Goal: Information Seeking & Learning: Learn about a topic

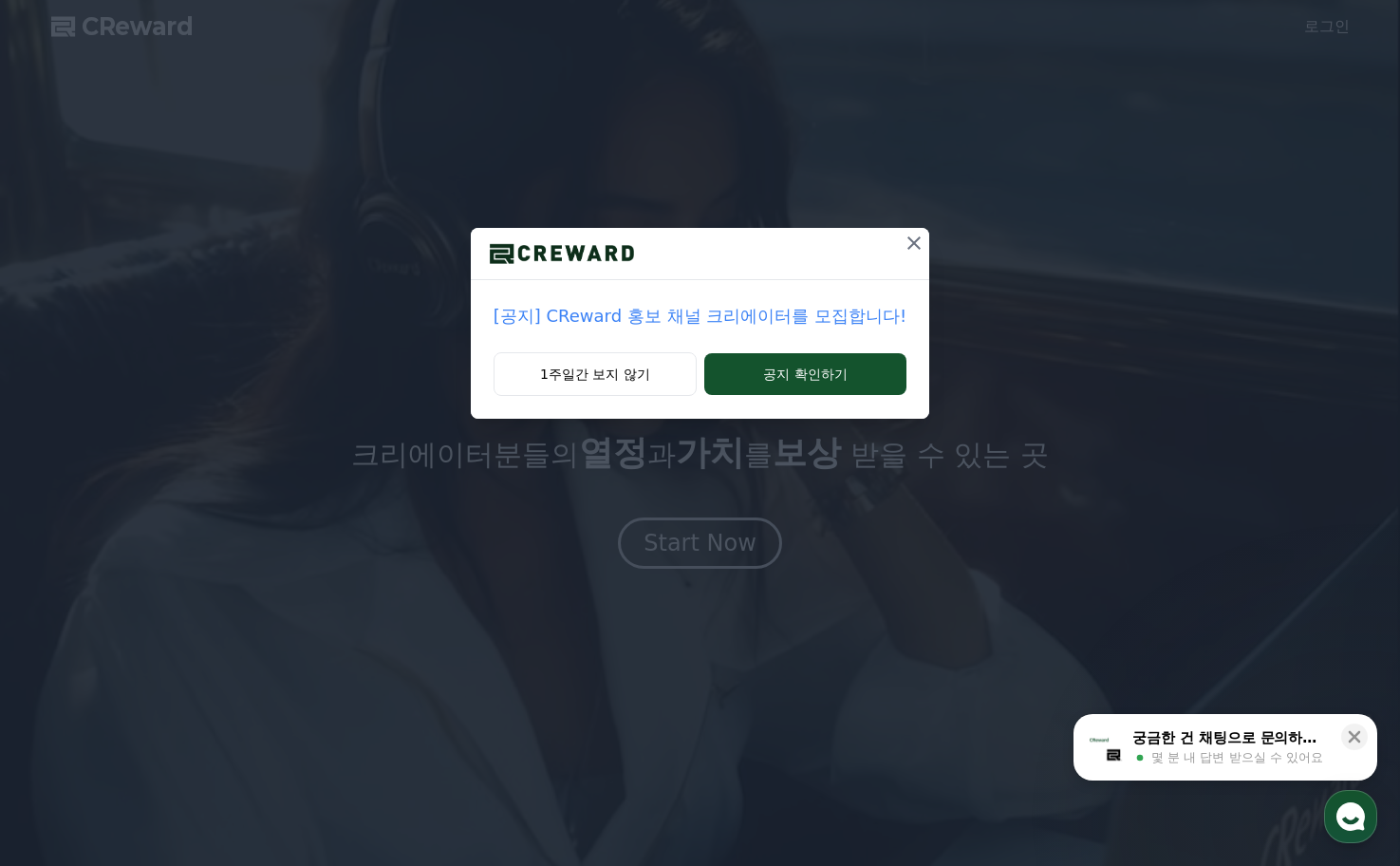
click at [663, 312] on p "[공지] CReward 홍보 채널 크리에이터를 모집합니다!" at bounding box center [700, 316] width 413 height 26
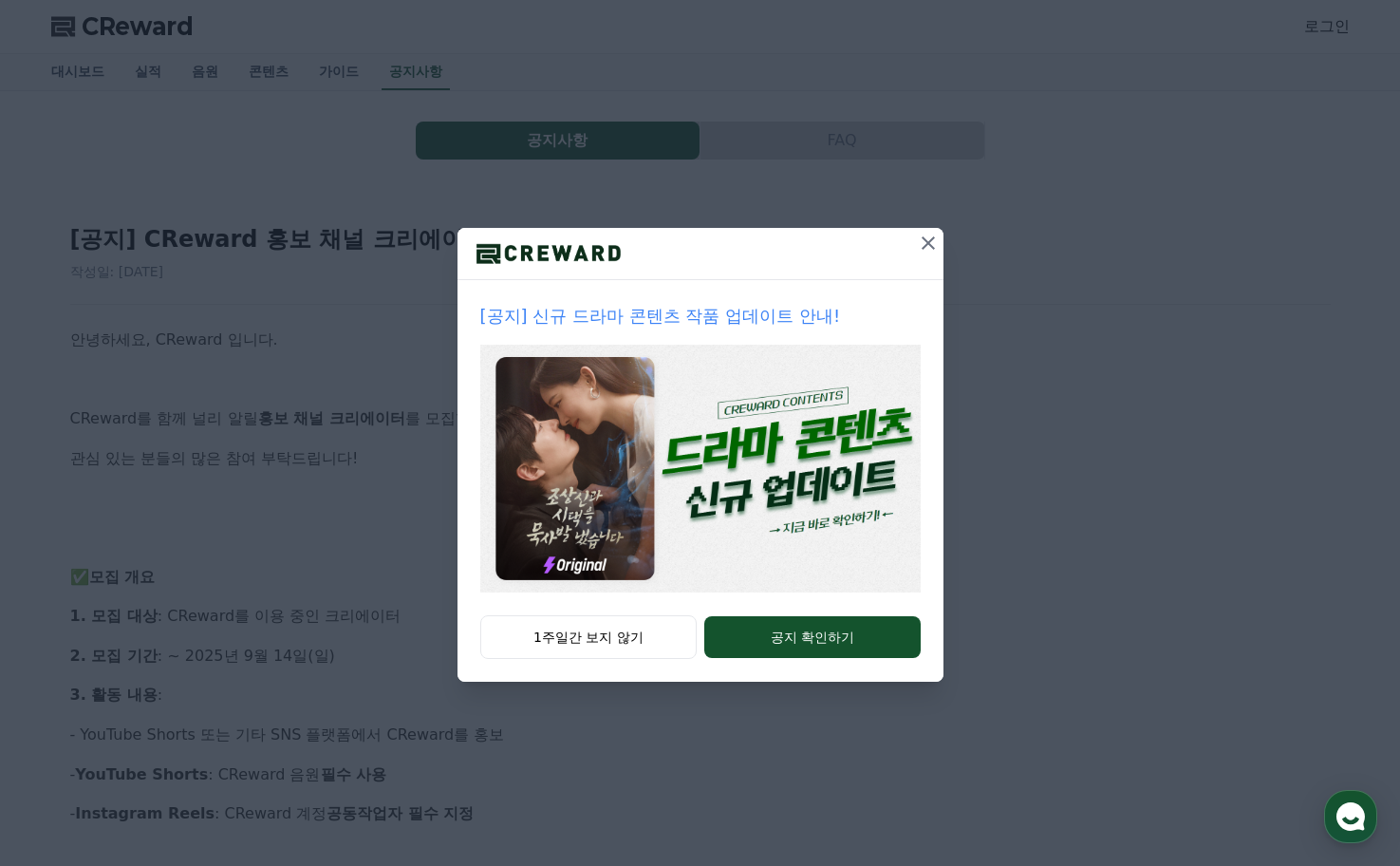
click at [928, 240] on icon at bounding box center [927, 243] width 23 height 23
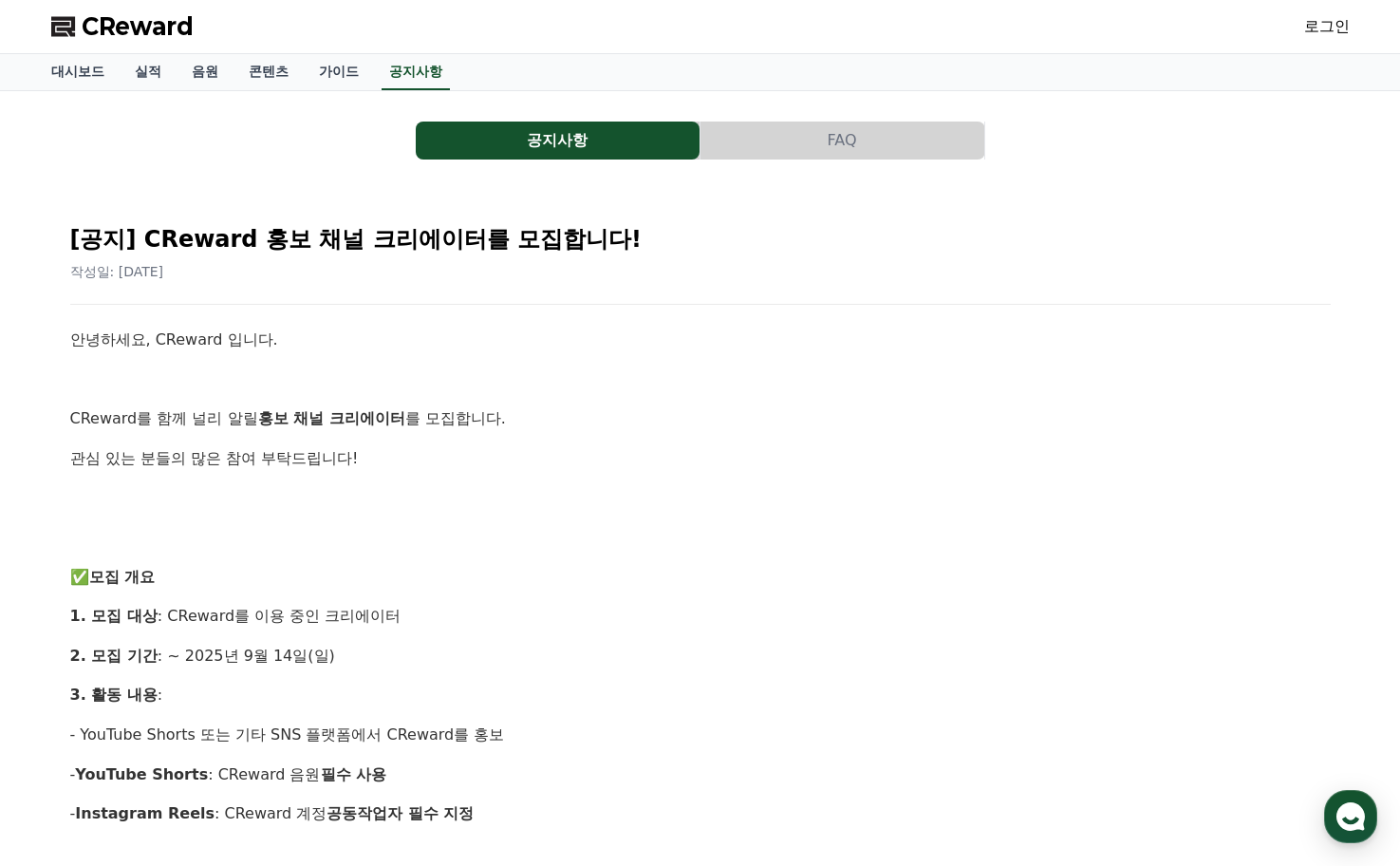
click at [557, 132] on button "공지사항" at bounding box center [558, 140] width 284 height 38
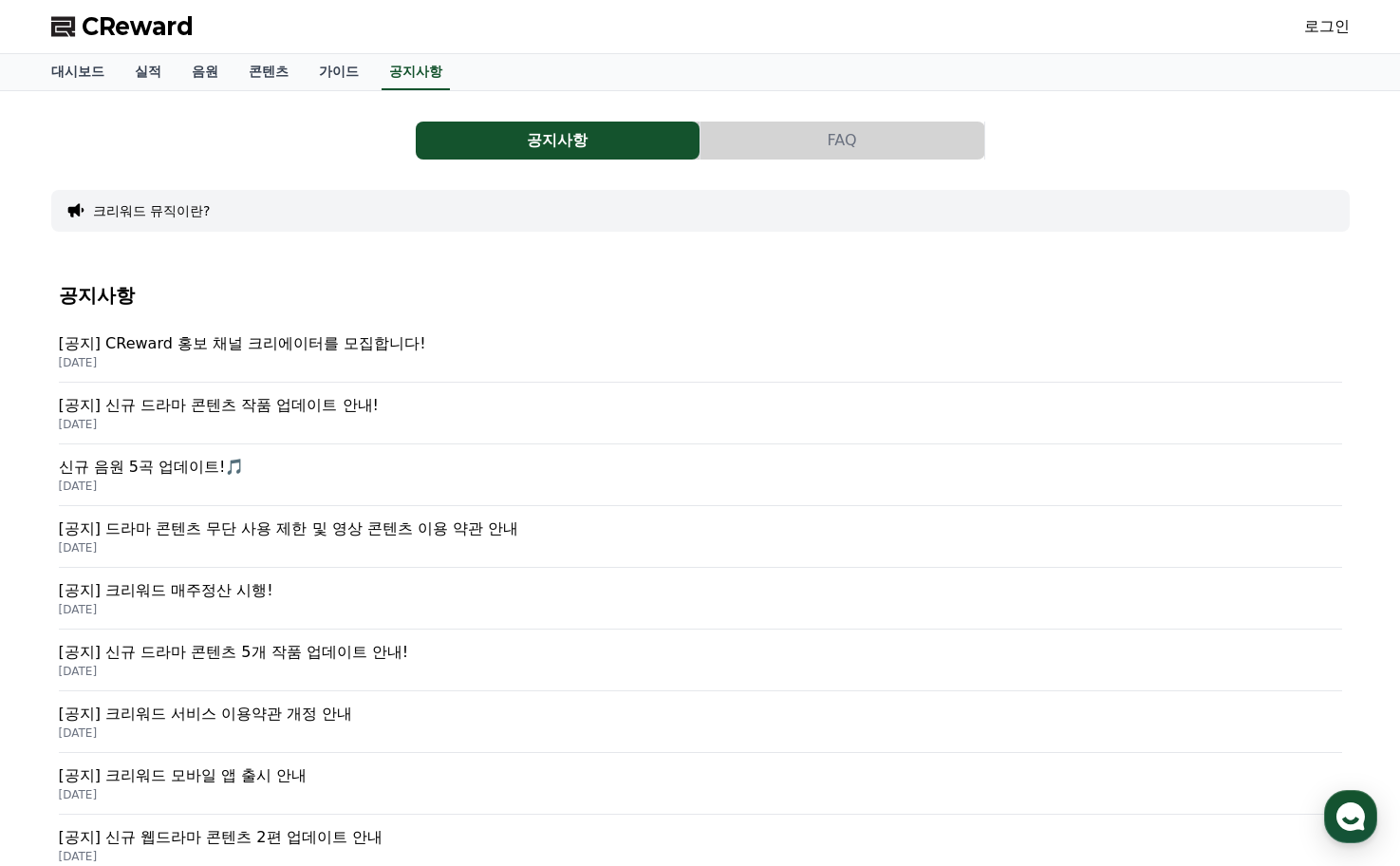
click at [281, 143] on div "공지사항 FAQ" at bounding box center [700, 140] width 1298 height 38
